Goal: Feedback & Contribution: Contribute content

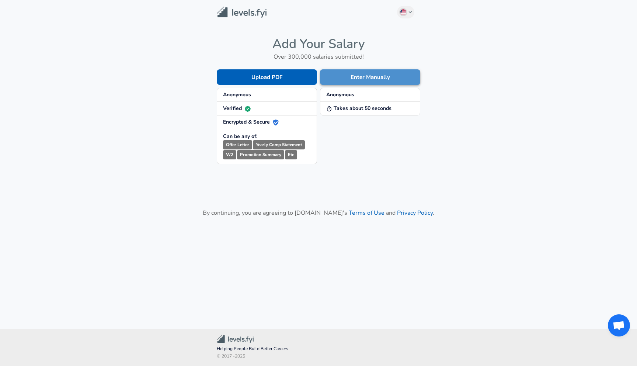
click at [384, 79] on button "Enter Manually" at bounding box center [370, 76] width 100 height 15
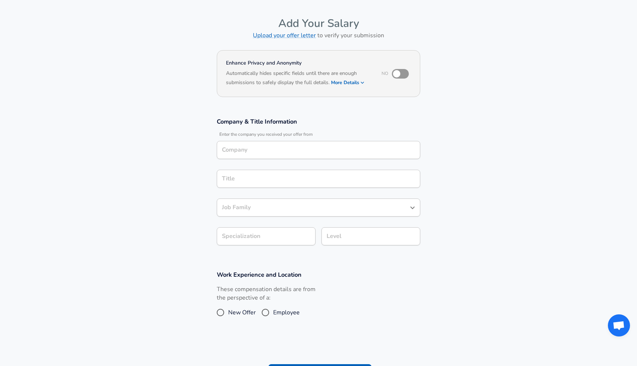
scroll to position [22, 0]
click at [281, 153] on input "Company" at bounding box center [318, 150] width 197 height 11
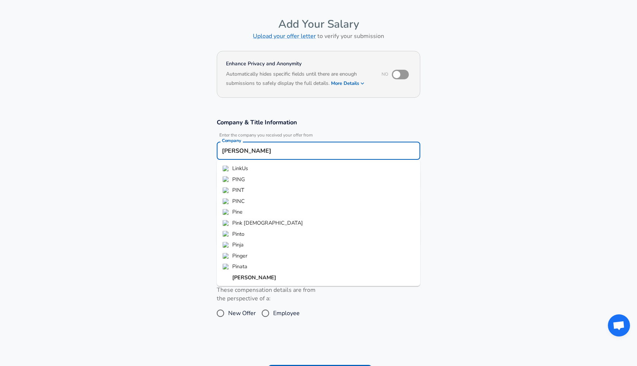
type input "[PERSON_NAME]"
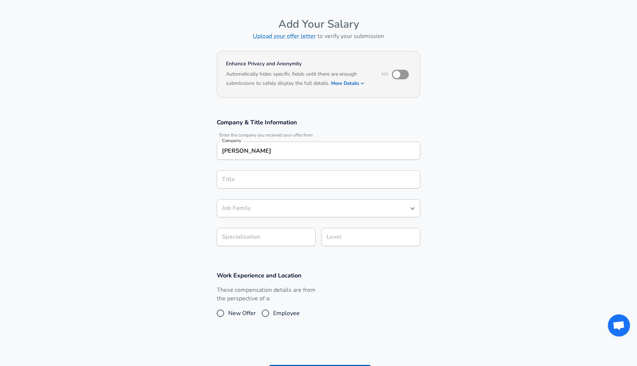
click at [187, 183] on section "Company & Title Information Enter the company you received your offer from Comp…" at bounding box center [318, 186] width 637 height 153
click at [243, 186] on div "Title" at bounding box center [319, 179] width 204 height 18
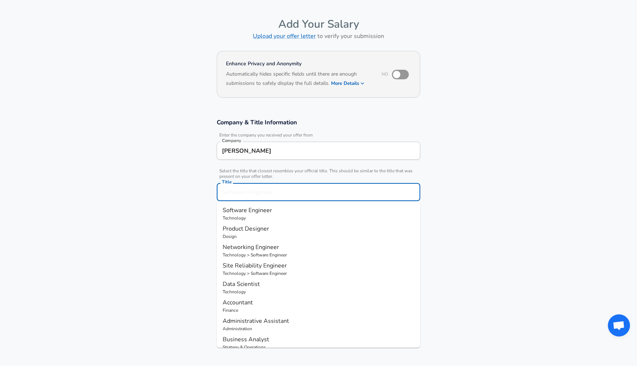
scroll to position [37, 0]
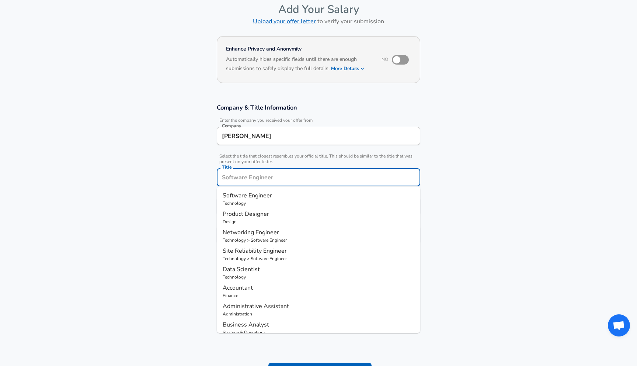
click at [237, 192] on span "Software Engineer" at bounding box center [247, 195] width 49 height 8
type input "Software Engineer"
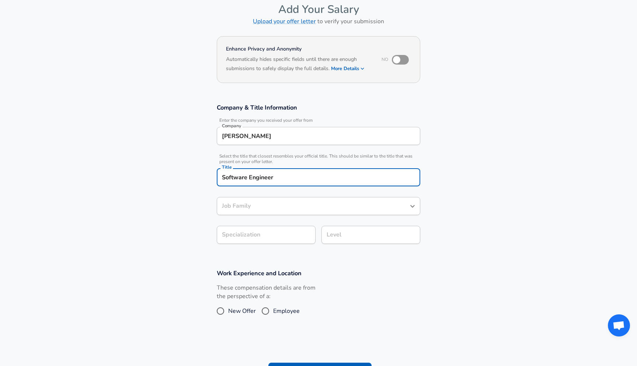
type input "Software Engineer"
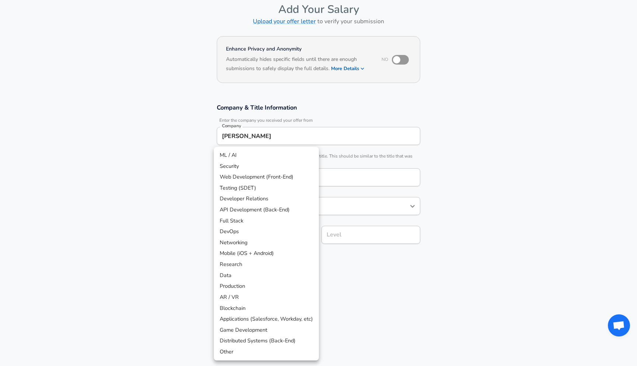
scroll to position [59, 0]
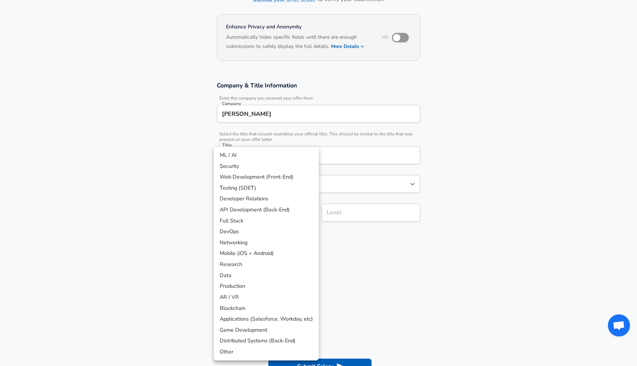
click at [255, 235] on body "English ([GEOGRAPHIC_DATA]) Change Restart Add Your Salary Upload your offer le…" at bounding box center [318, 124] width 637 height 366
click at [239, 253] on li "Mobile (iOS + Android)" at bounding box center [266, 253] width 105 height 11
type input "Mobile (iOS + Android)"
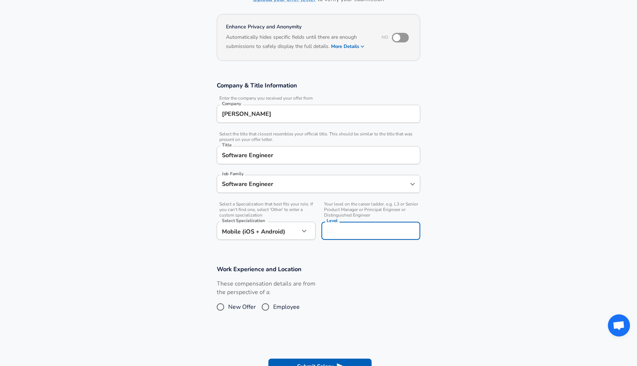
scroll to position [73, 0]
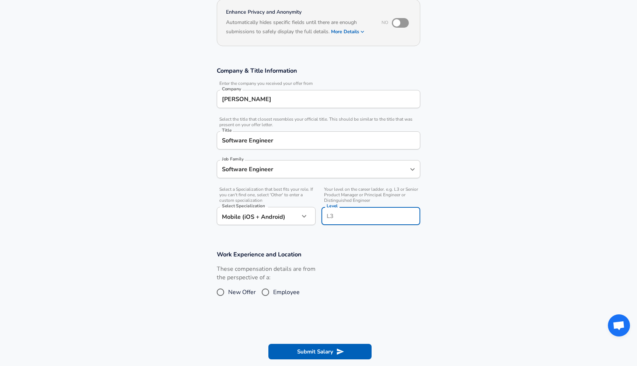
click at [339, 212] on input "Level" at bounding box center [371, 215] width 92 height 11
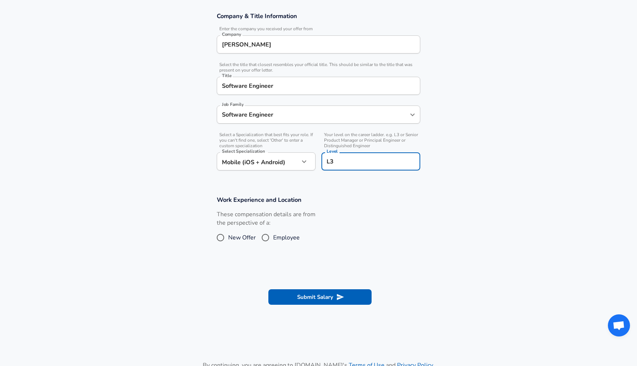
scroll to position [151, 0]
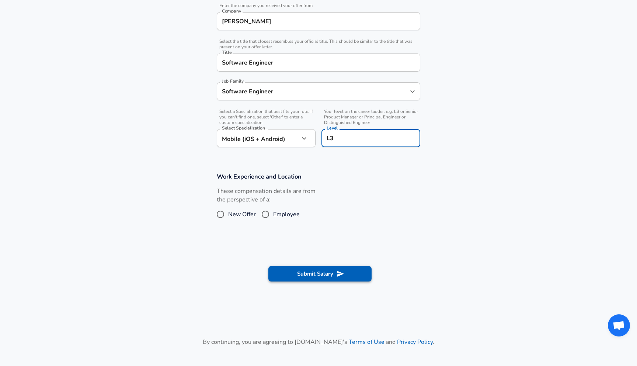
type input "L3"
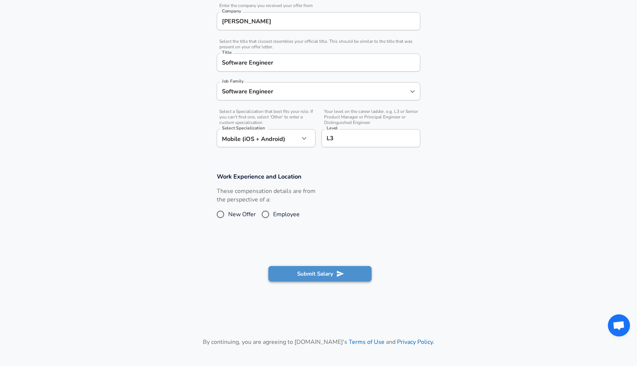
click at [288, 272] on button "Submit Salary" at bounding box center [320, 273] width 103 height 15
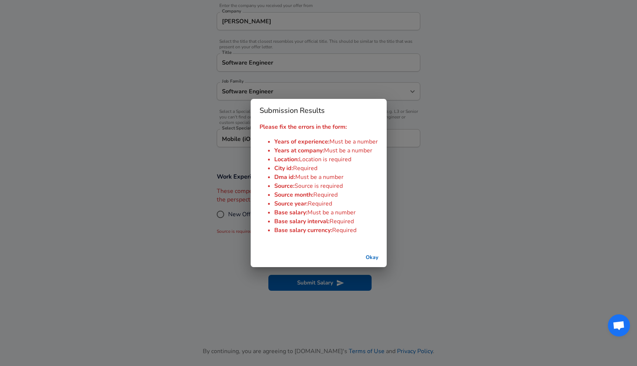
click at [371, 257] on button "Okay" at bounding box center [372, 258] width 24 height 14
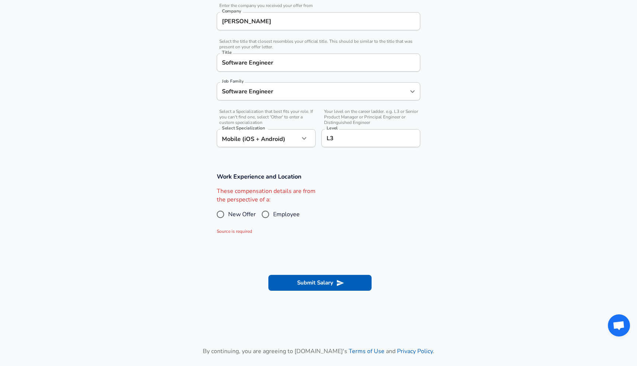
click at [266, 214] on input "Employee" at bounding box center [265, 214] width 15 height 12
radio input "true"
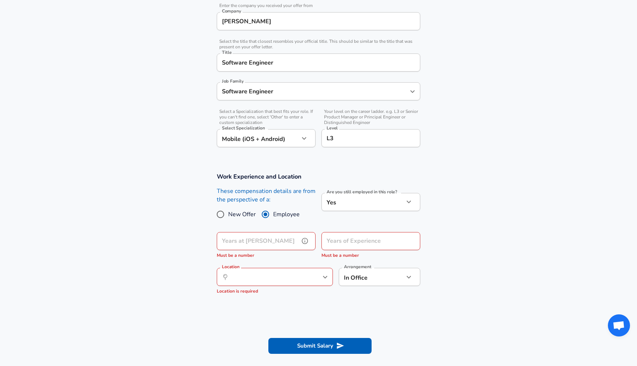
click at [270, 239] on input "Years at [PERSON_NAME]" at bounding box center [258, 241] width 83 height 18
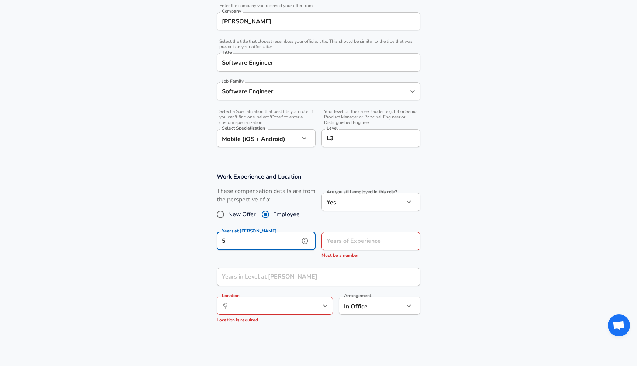
type input "5"
click at [346, 245] on input "Years of Experience" at bounding box center [363, 241] width 83 height 18
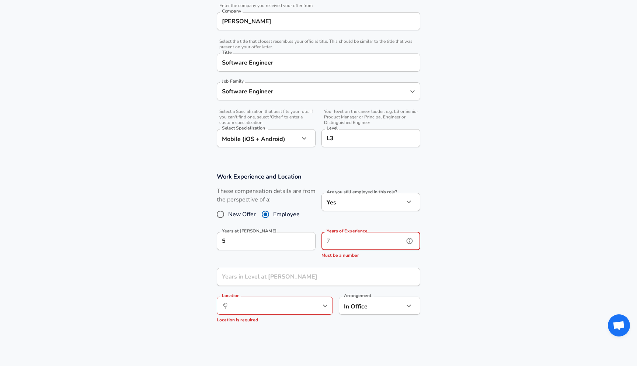
type input "5"
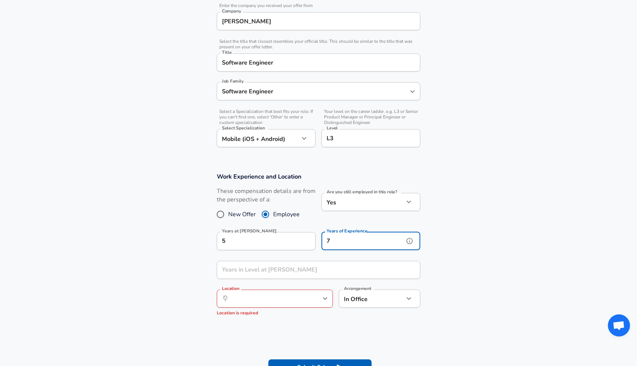
type input "7"
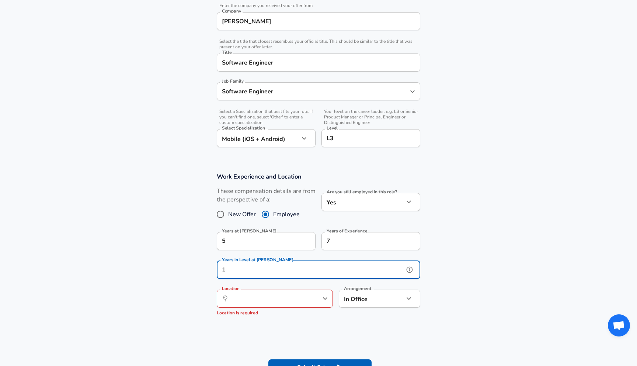
click at [280, 271] on input "Years in Level at [PERSON_NAME]" at bounding box center [310, 270] width 187 height 18
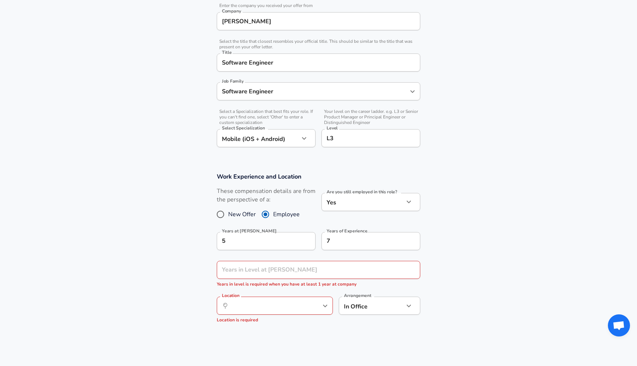
click at [184, 286] on section "Work Experience and Location These compensation details are from the perspectiv…" at bounding box center [318, 251] width 637 height 175
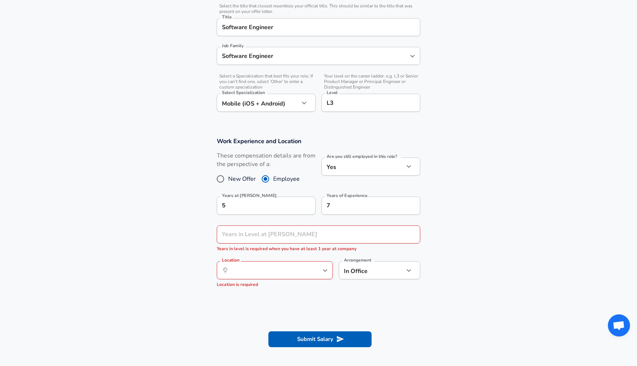
scroll to position [193, 0]
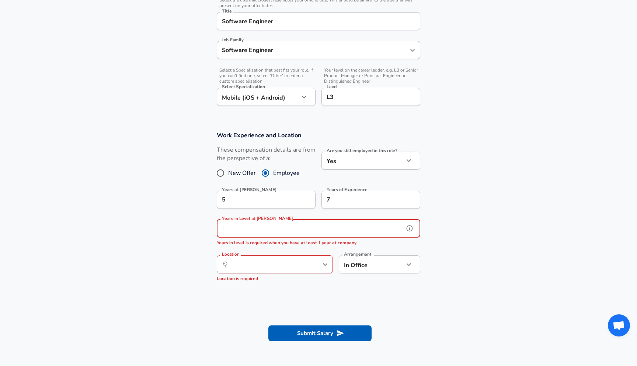
click at [234, 230] on input "Years in Level at [PERSON_NAME]" at bounding box center [310, 228] width 187 height 18
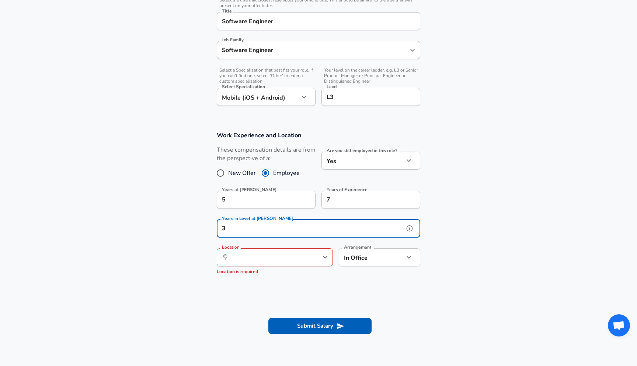
type input "3"
click at [236, 259] on input "Location" at bounding box center [267, 257] width 76 height 11
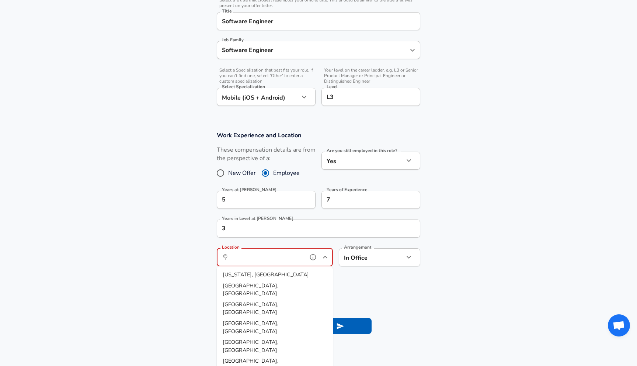
click at [235, 286] on span "[GEOGRAPHIC_DATA], [GEOGRAPHIC_DATA]" at bounding box center [251, 288] width 56 height 15
type input "[GEOGRAPHIC_DATA], [GEOGRAPHIC_DATA]"
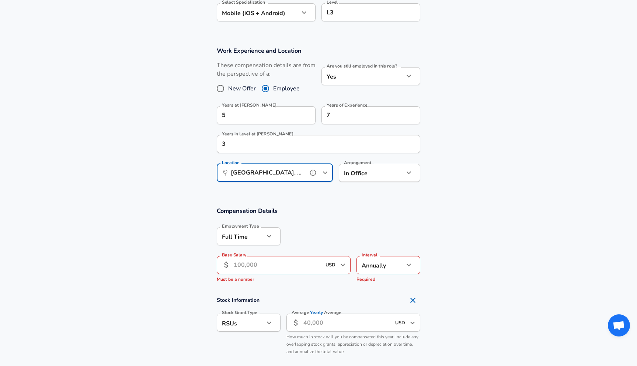
scroll to position [322, 0]
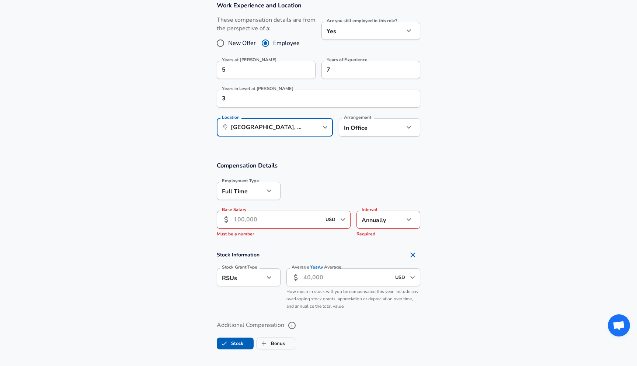
click at [252, 220] on input "Base Salary" at bounding box center [277, 220] width 87 height 18
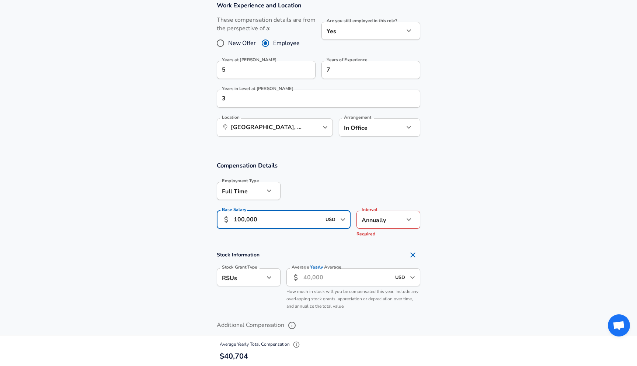
type input "100,000"
click at [405, 222] on icon "button" at bounding box center [409, 219] width 9 height 9
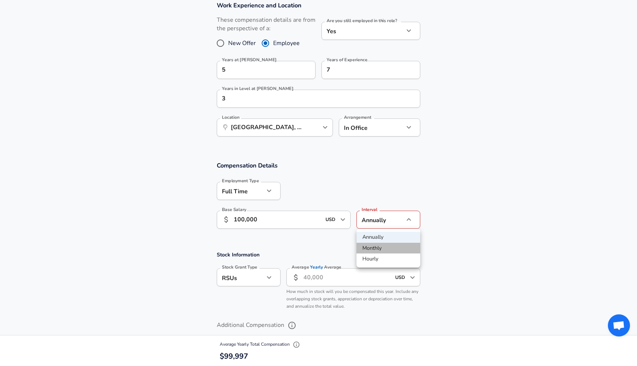
click at [379, 248] on li "Monthly" at bounding box center [389, 248] width 64 height 11
type input "monthly"
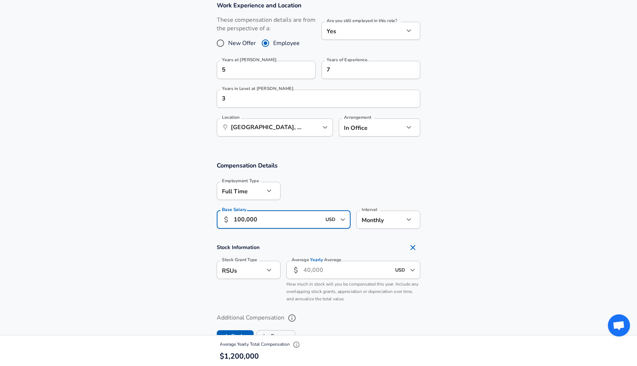
drag, startPoint x: 265, startPoint y: 219, endPoint x: 238, endPoint y: 218, distance: 27.3
click at [238, 218] on input "100,000" at bounding box center [277, 220] width 87 height 18
type input "1"
type input "9,700"
click at [223, 290] on div "Stock Grant Type RSUs stock Stock Grant Type" at bounding box center [246, 280] width 70 height 51
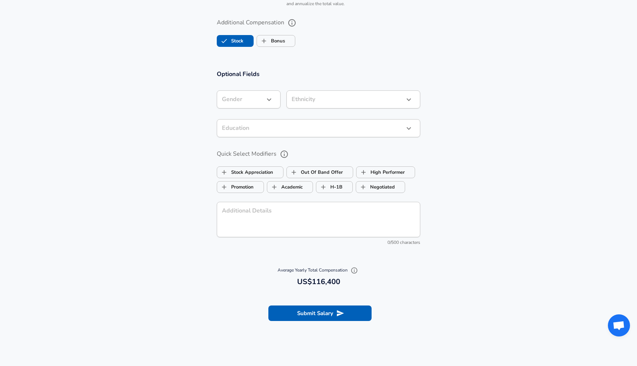
scroll to position [607, 0]
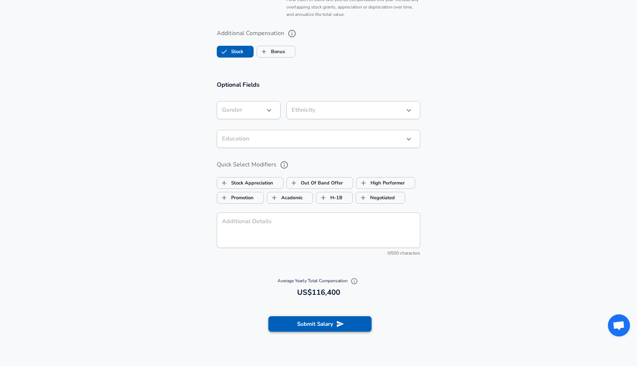
click at [314, 325] on button "Submit Salary" at bounding box center [320, 323] width 103 height 15
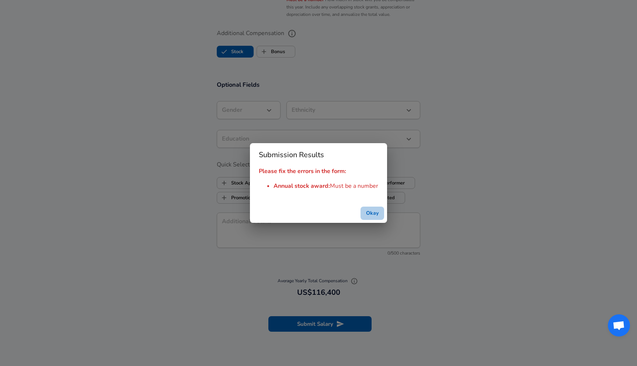
click at [373, 213] on button "Okay" at bounding box center [373, 214] width 24 height 14
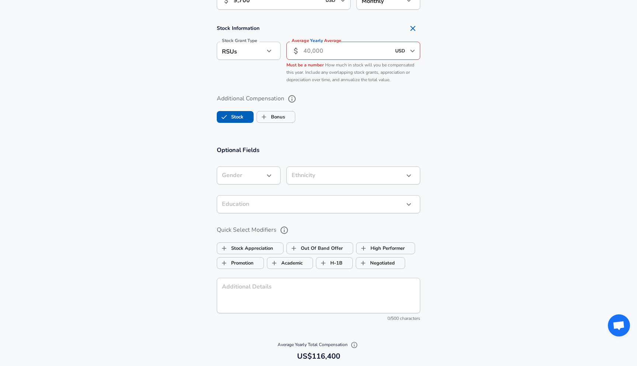
scroll to position [540, 0]
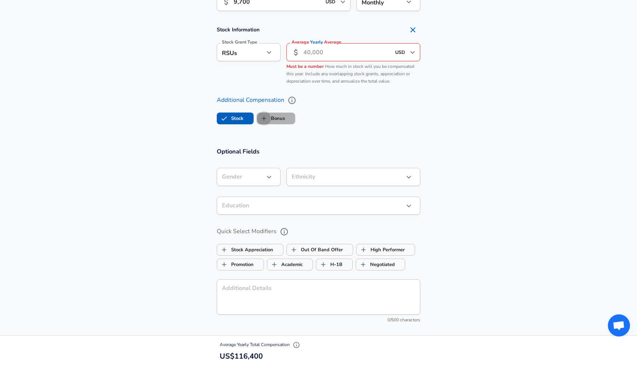
click at [270, 119] on input "Bonus" at bounding box center [264, 118] width 14 height 14
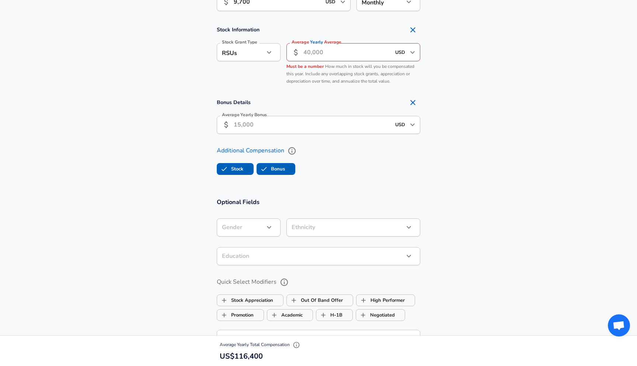
checkbox input "true"
click at [238, 172] on label "Stock" at bounding box center [230, 169] width 26 height 14
checkbox input "false"
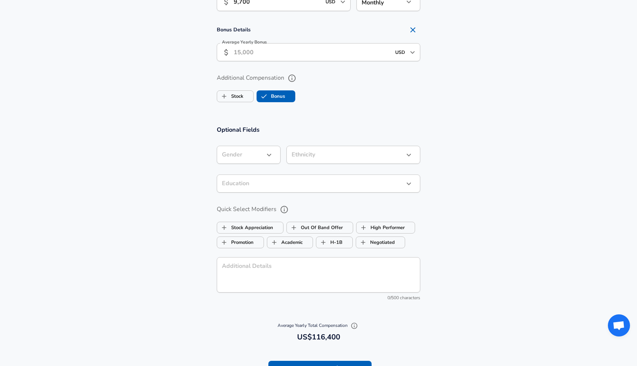
click at [278, 97] on label "Bonus" at bounding box center [271, 96] width 28 height 14
checkbox input "false"
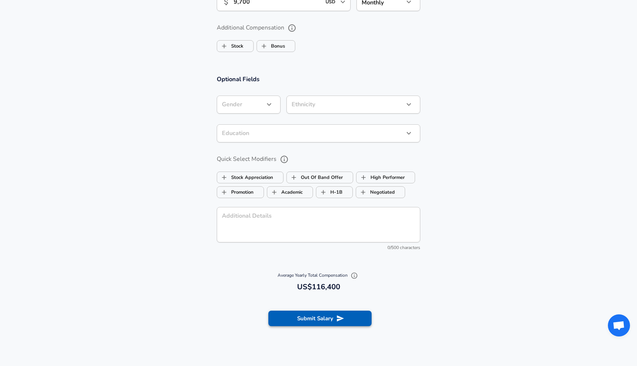
click at [311, 314] on button "Submit Salary" at bounding box center [320, 318] width 103 height 15
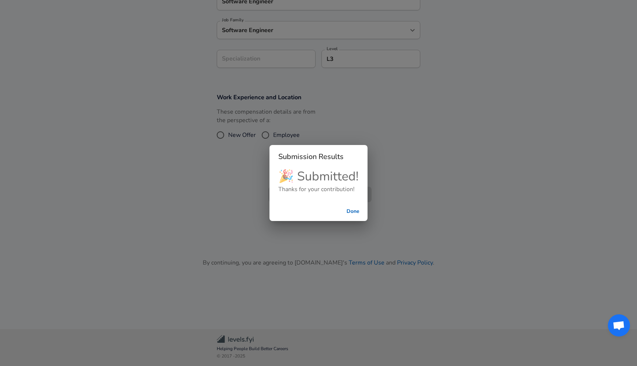
scroll to position [197, 0]
